Goal: Find contact information: Find contact information

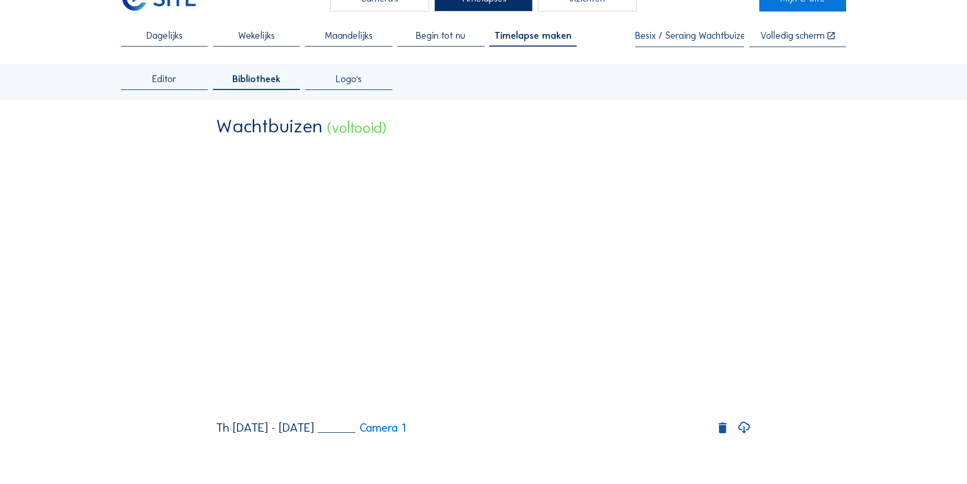
scroll to position [47, 0]
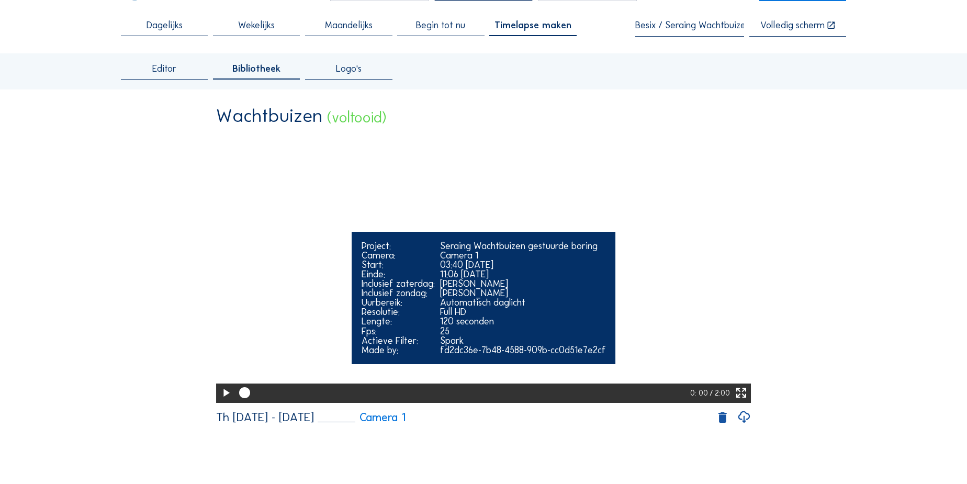
click at [222, 401] on icon at bounding box center [225, 393] width 13 height 16
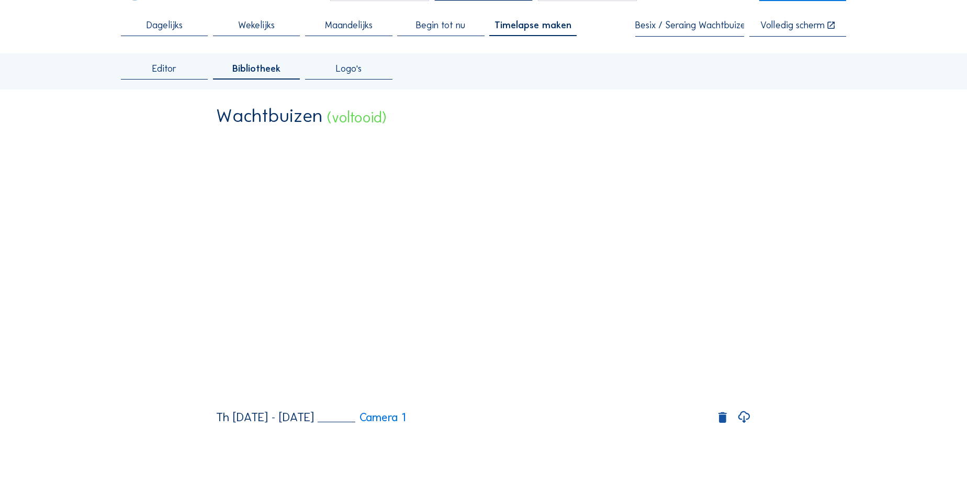
click at [745, 426] on icon at bounding box center [744, 417] width 14 height 17
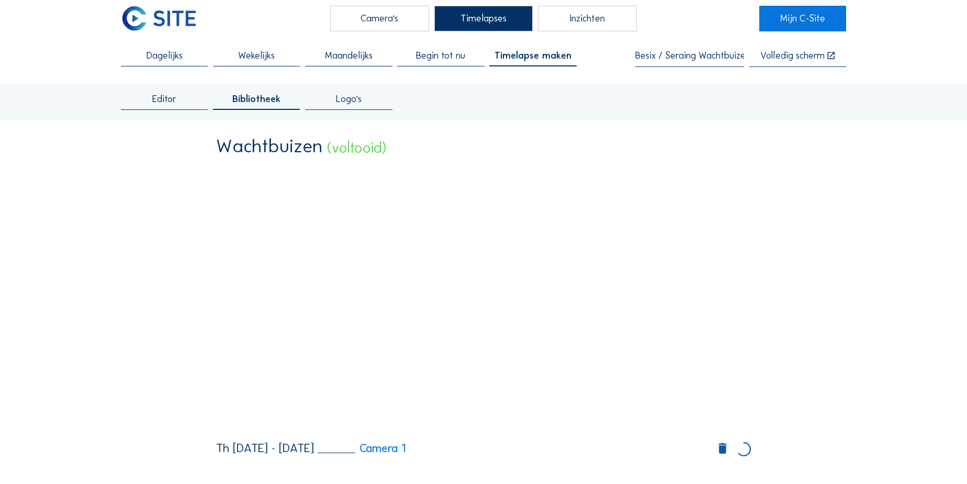
scroll to position [0, 0]
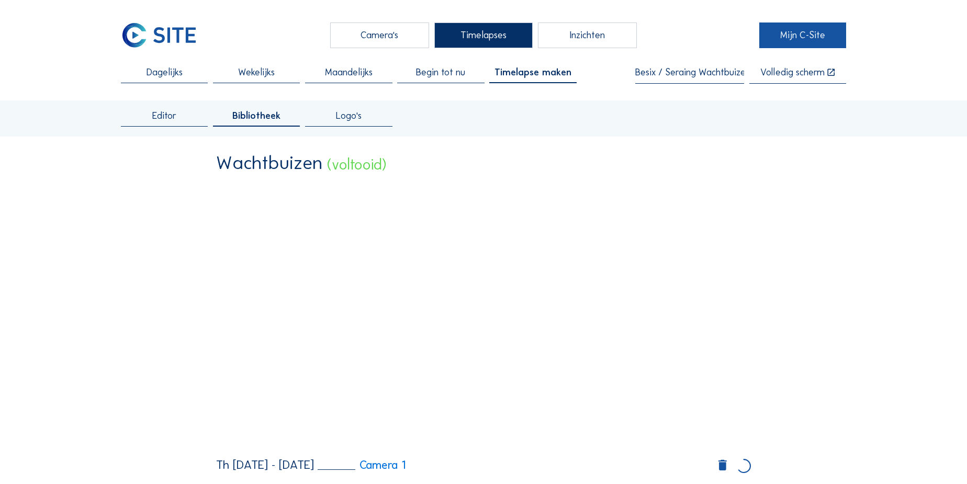
click at [789, 29] on link "Mijn C-Site" at bounding box center [802, 36] width 87 height 26
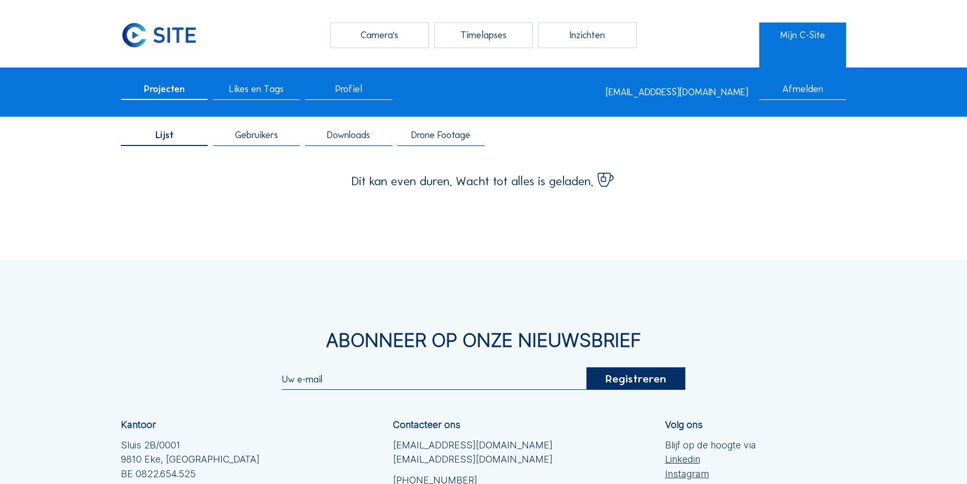
click at [449, 140] on span "Drone Footage" at bounding box center [440, 134] width 59 height 9
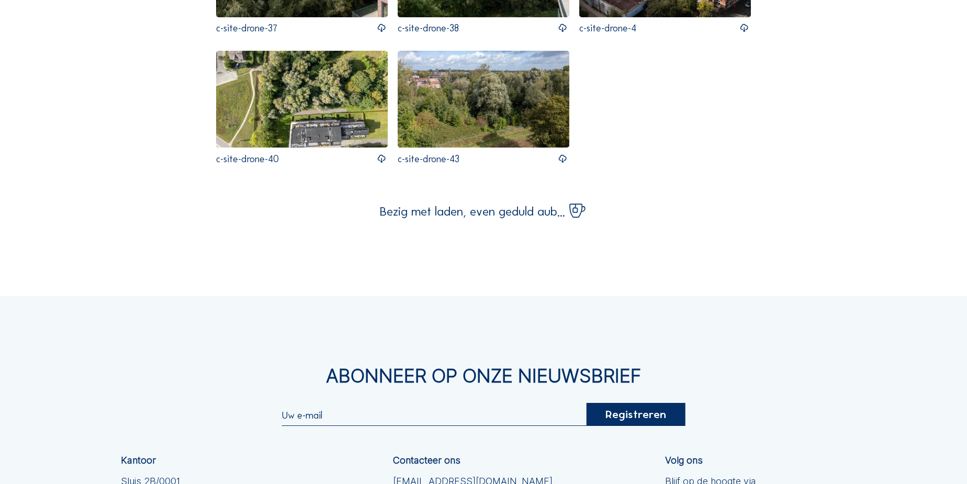
scroll to position [6416, 0]
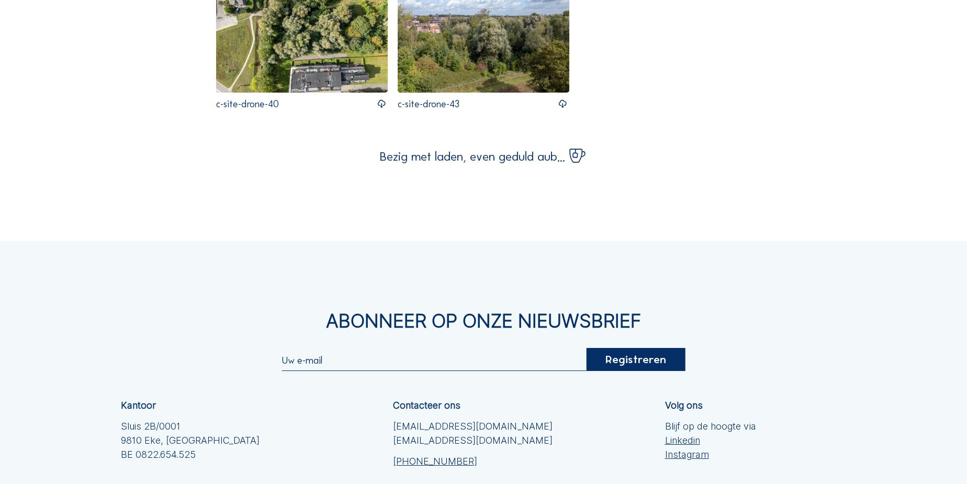
drag, startPoint x: 507, startPoint y: 323, endPoint x: 396, endPoint y: 320, distance: 111.0
click at [396, 401] on div "Contacteer ons [EMAIL_ADDRESS][DOMAIN_NAME] [EMAIL_ADDRESS][DOMAIN_NAME] [PHONE…" at bounding box center [529, 435] width 272 height 68
copy link "[PHONE_NUMBER]"
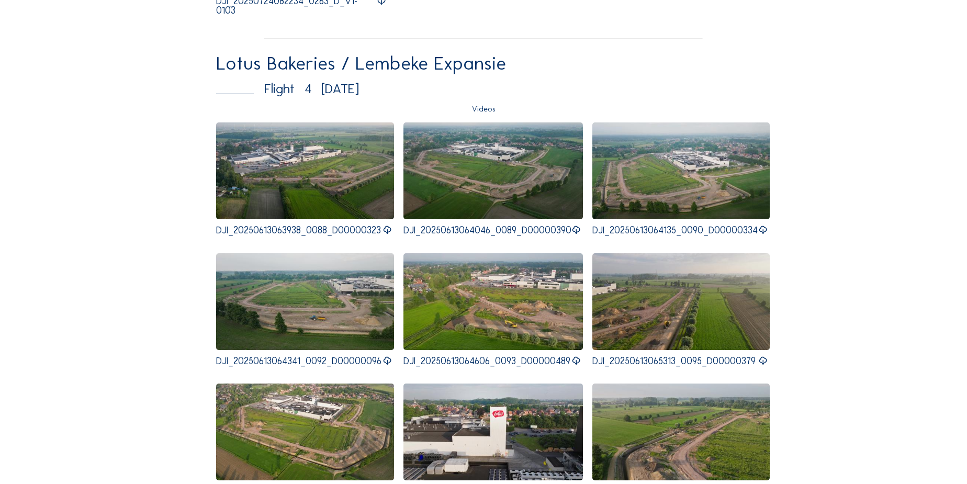
scroll to position [6273, 0]
